Goal: Information Seeking & Learning: Learn about a topic

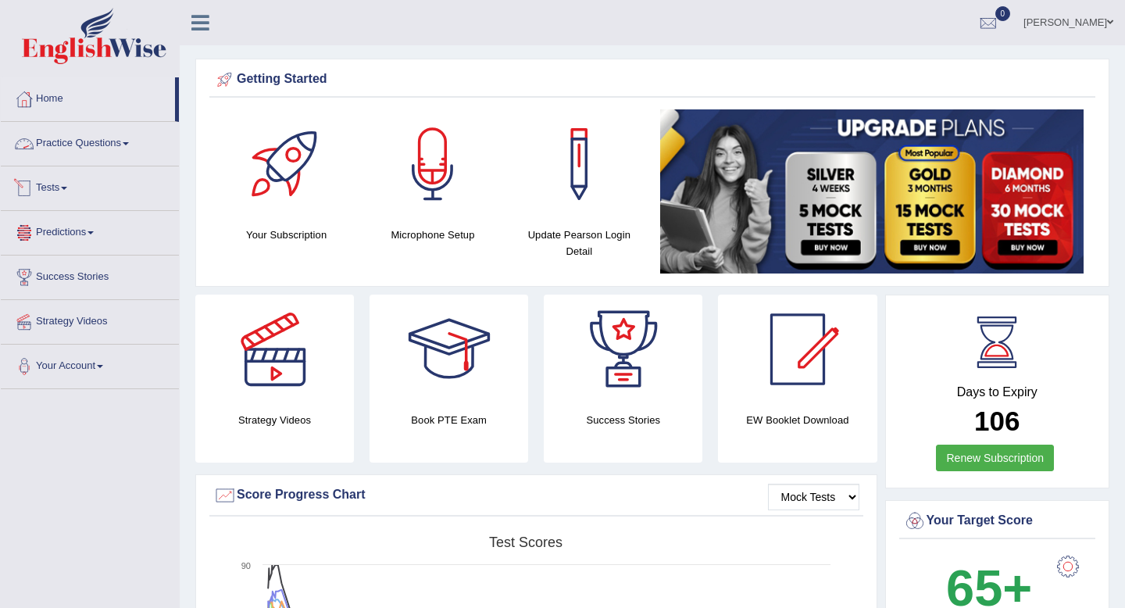
click at [84, 147] on link "Practice Questions" at bounding box center [90, 141] width 178 height 39
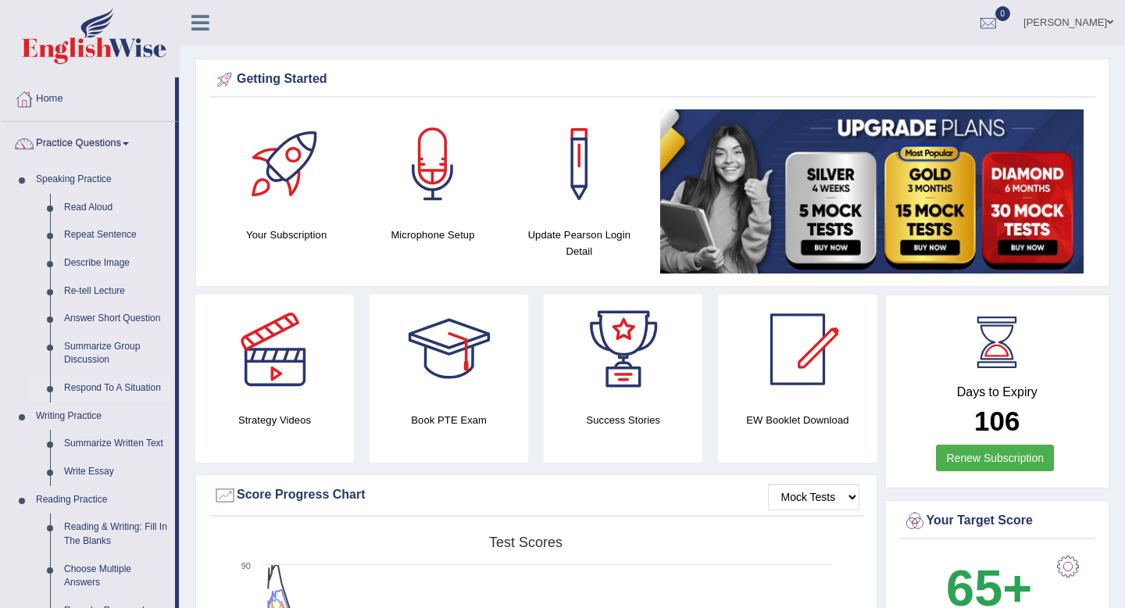
click at [121, 391] on link "Respond To A Situation" at bounding box center [116, 388] width 118 height 28
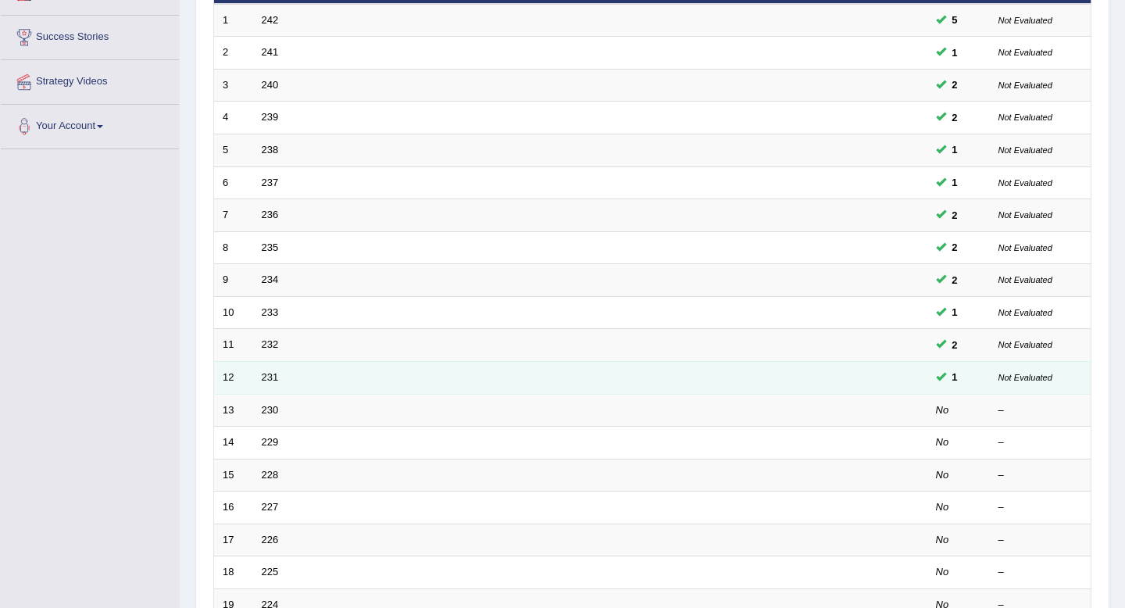
scroll to position [427, 0]
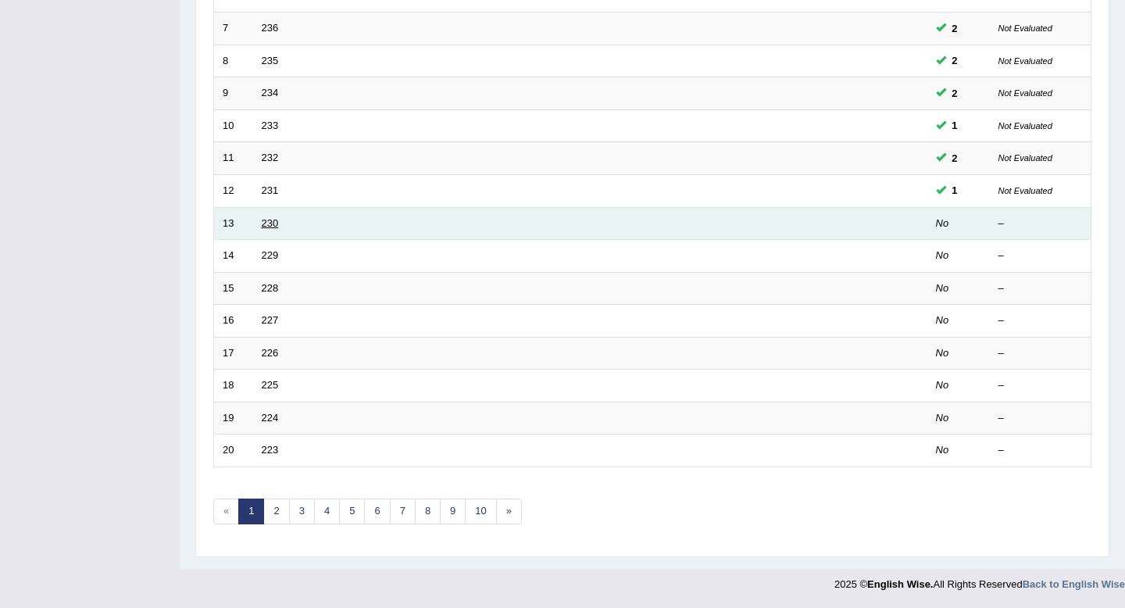
click at [270, 223] on link "230" at bounding box center [270, 223] width 17 height 12
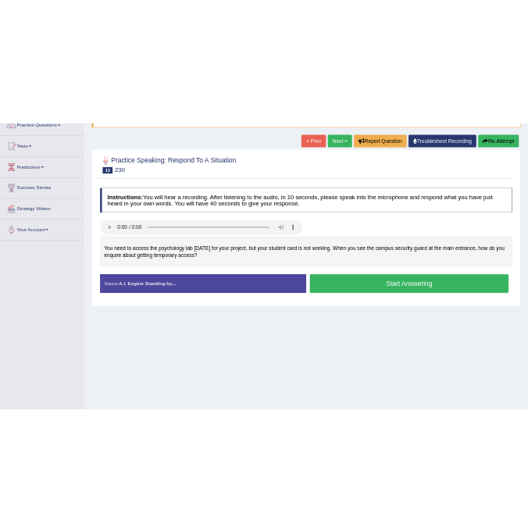
scroll to position [140, 0]
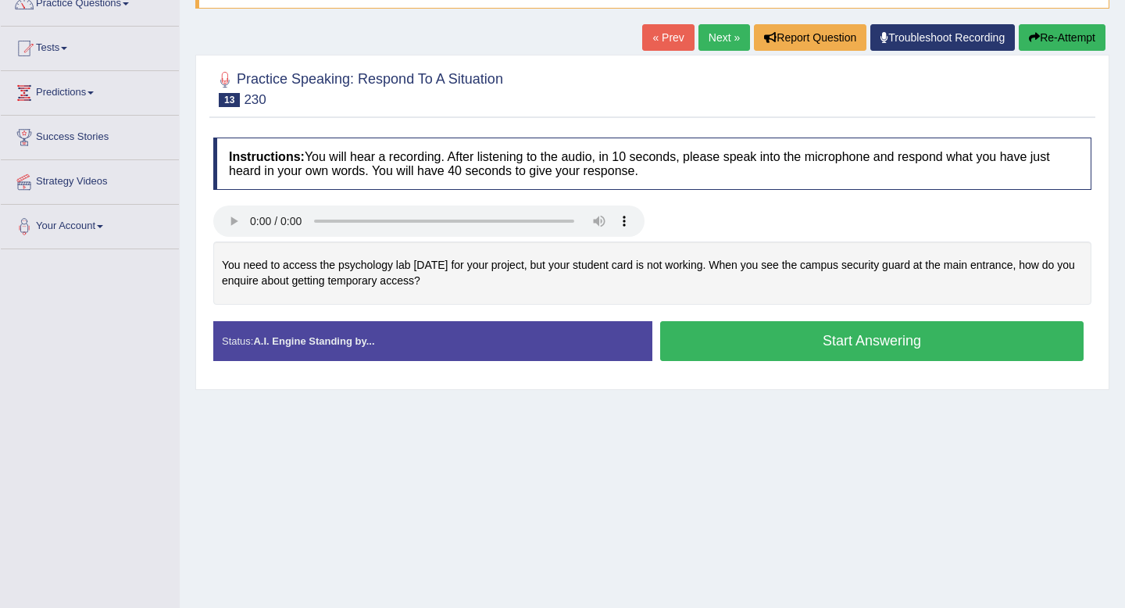
click at [703, 351] on button "Start Answering" at bounding box center [872, 341] width 424 height 40
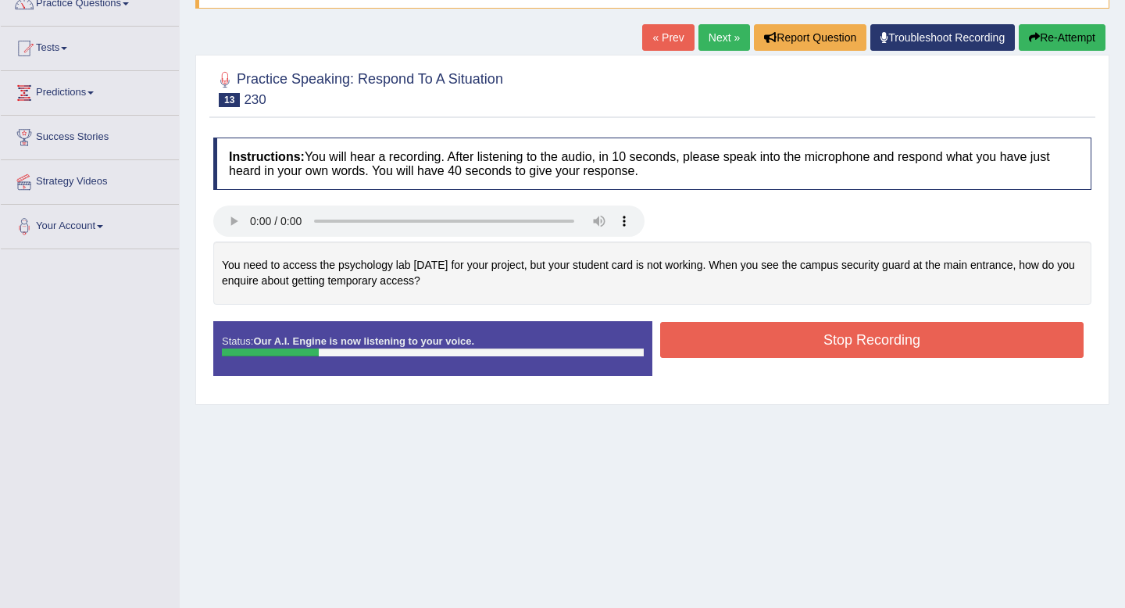
drag, startPoint x: 740, startPoint y: 346, endPoint x: 685, endPoint y: 331, distance: 56.9
click at [739, 346] on button "Stop Recording" at bounding box center [872, 340] width 424 height 36
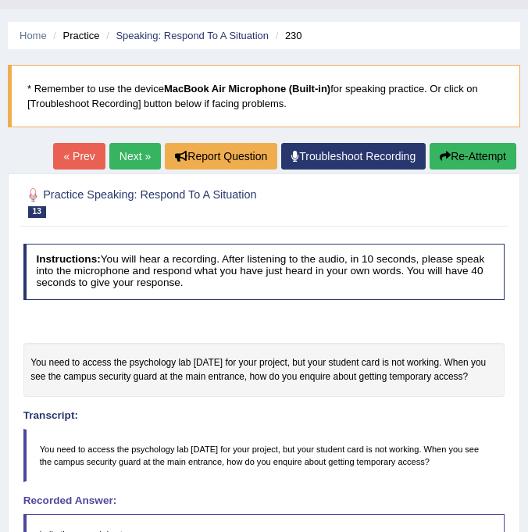
scroll to position [31, 0]
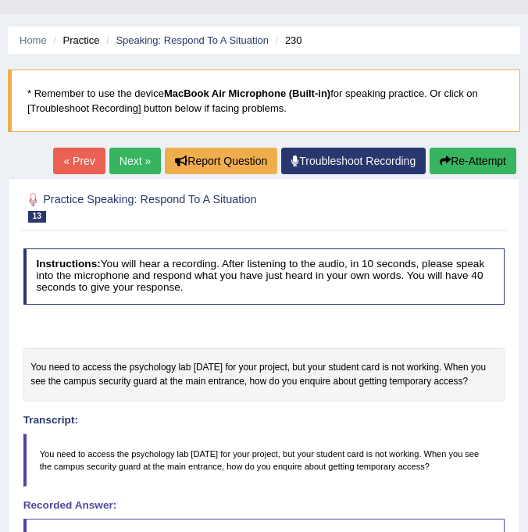
click at [449, 161] on button "Re-Attempt" at bounding box center [473, 161] width 87 height 27
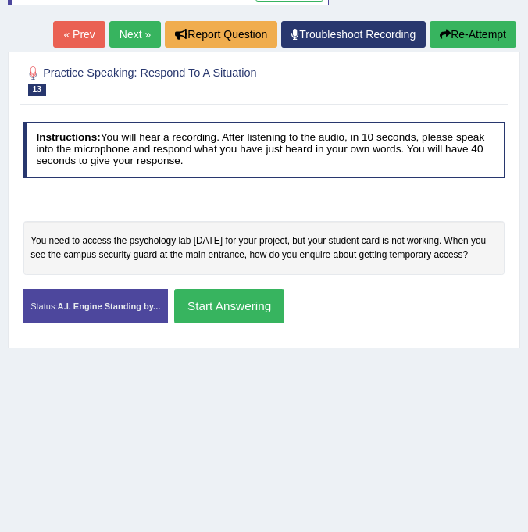
scroll to position [222, 0]
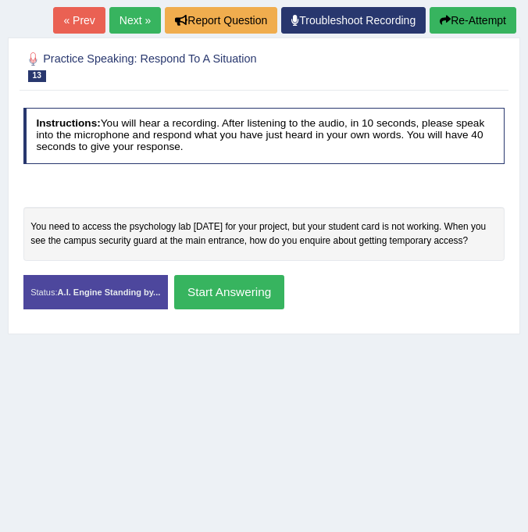
click at [243, 284] on button "Start Answering" at bounding box center [229, 292] width 110 height 34
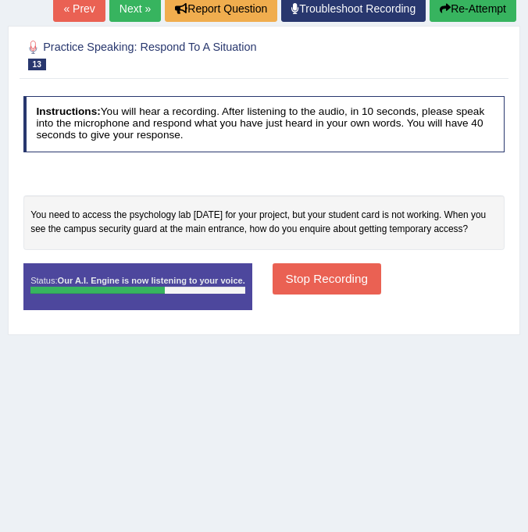
click at [288, 280] on button "Stop Recording" at bounding box center [327, 278] width 109 height 30
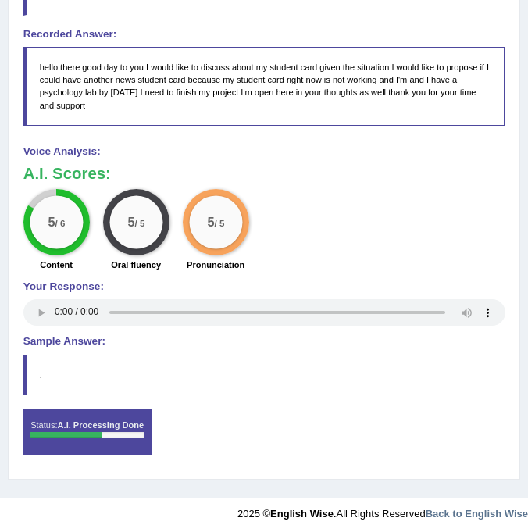
scroll to position [0, 0]
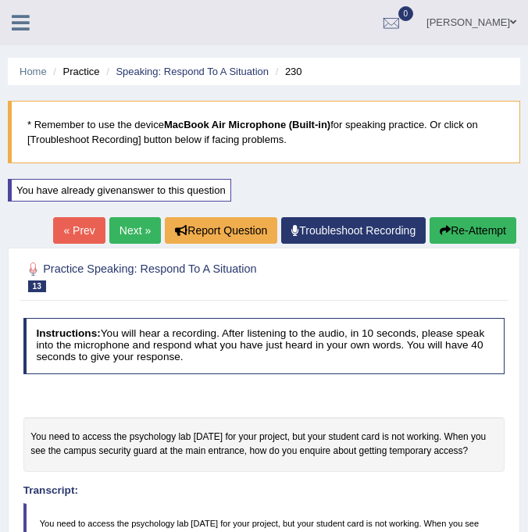
click at [130, 224] on link "Next »" at bounding box center [135, 230] width 52 height 27
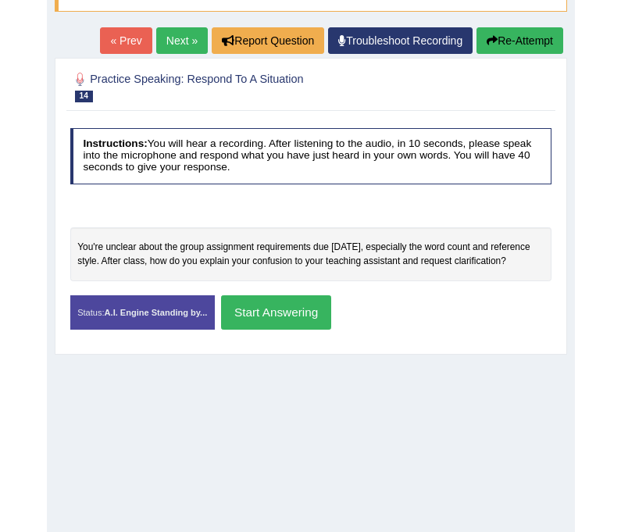
scroll to position [129, 0]
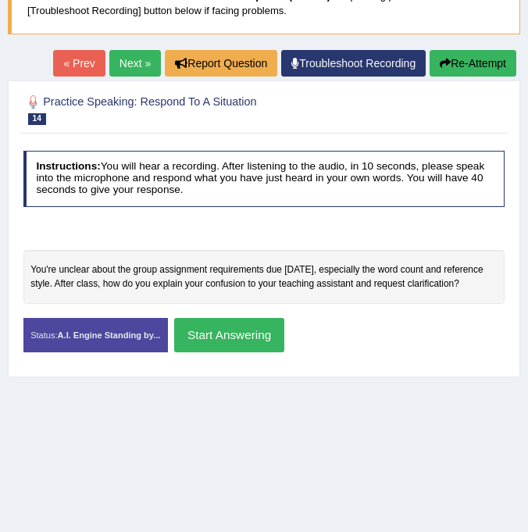
click at [96, 231] on div at bounding box center [264, 235] width 496 height 30
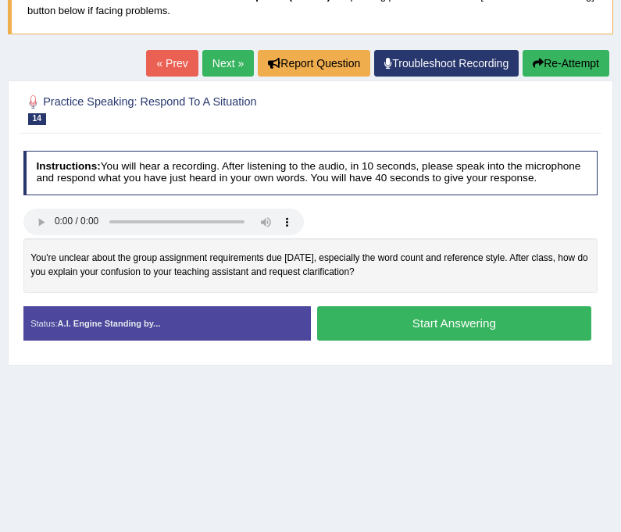
click at [401, 340] on button "Start Answering" at bounding box center [454, 323] width 274 height 34
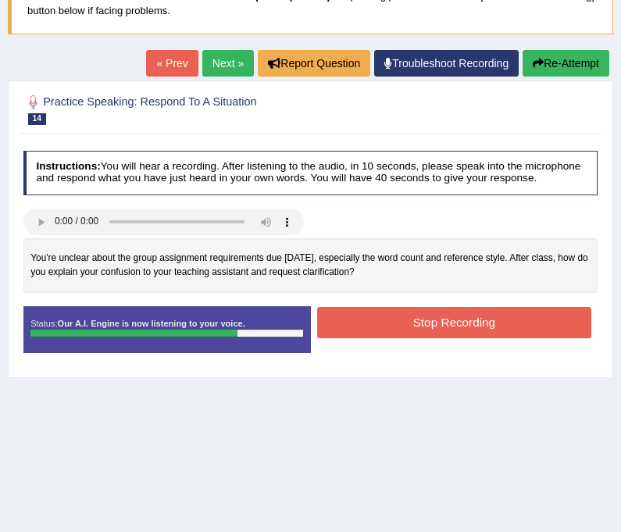
click at [401, 338] on button "Stop Recording" at bounding box center [454, 322] width 274 height 30
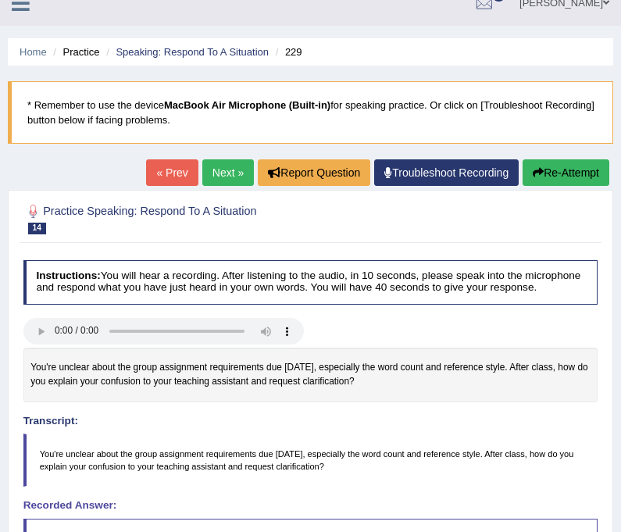
scroll to position [0, 0]
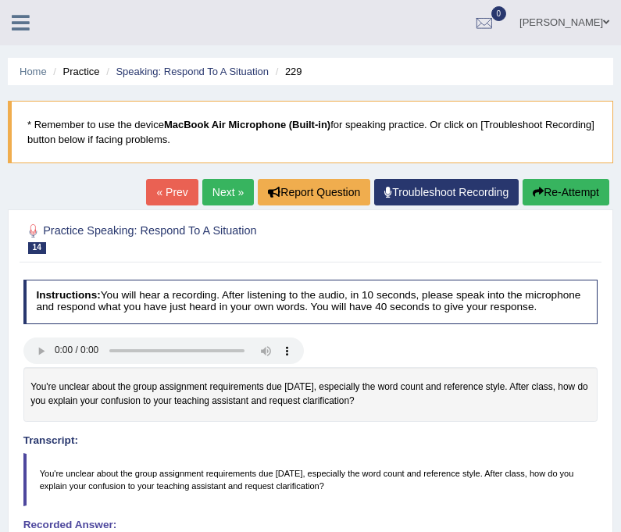
click at [226, 200] on link "Next »" at bounding box center [228, 192] width 52 height 27
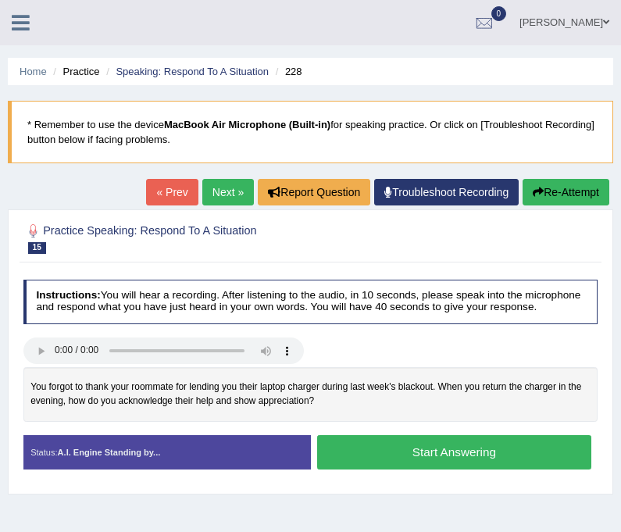
click at [414, 466] on button "Start Answering" at bounding box center [454, 452] width 274 height 34
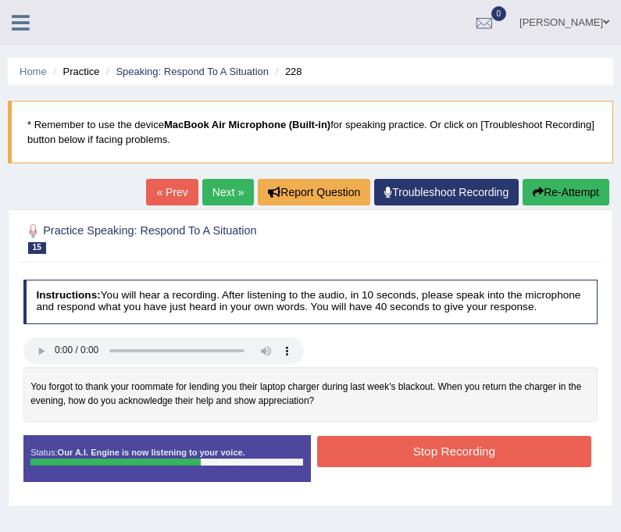
click at [442, 464] on button "Stop Recording" at bounding box center [454, 451] width 274 height 30
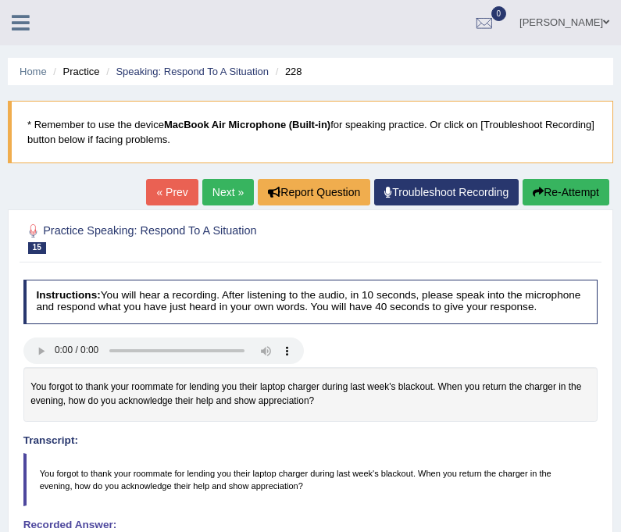
click at [224, 202] on link "Next »" at bounding box center [228, 192] width 52 height 27
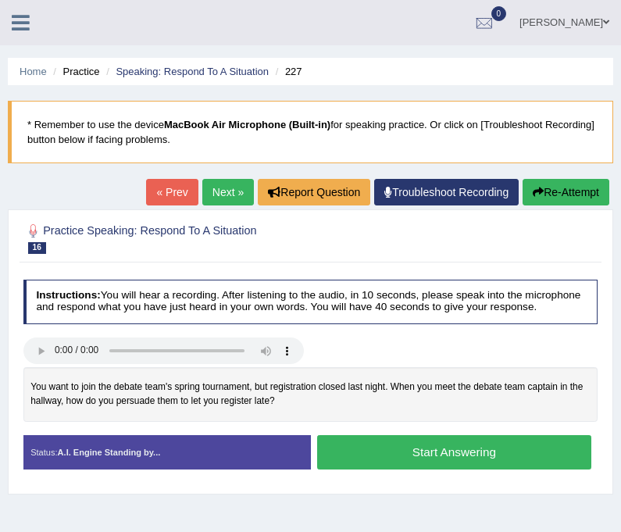
click at [393, 467] on button "Start Answering" at bounding box center [454, 452] width 274 height 34
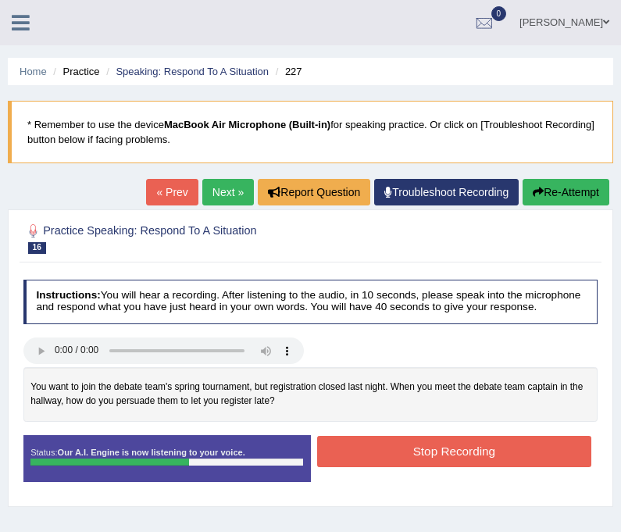
click at [390, 463] on button "Stop Recording" at bounding box center [454, 451] width 274 height 30
